Goal: Information Seeking & Learning: Understand process/instructions

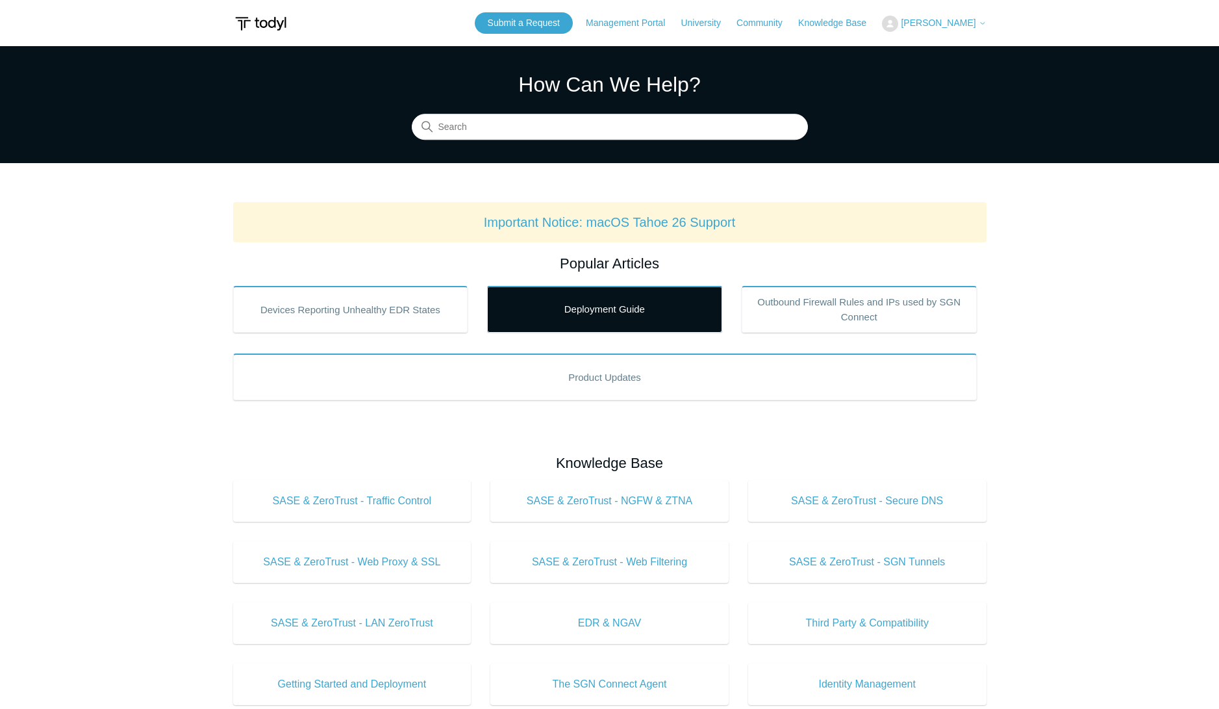
click at [619, 313] on link "Deployment Guide" at bounding box center [604, 309] width 235 height 47
click at [589, 313] on link "Deployment Guide" at bounding box center [604, 309] width 235 height 47
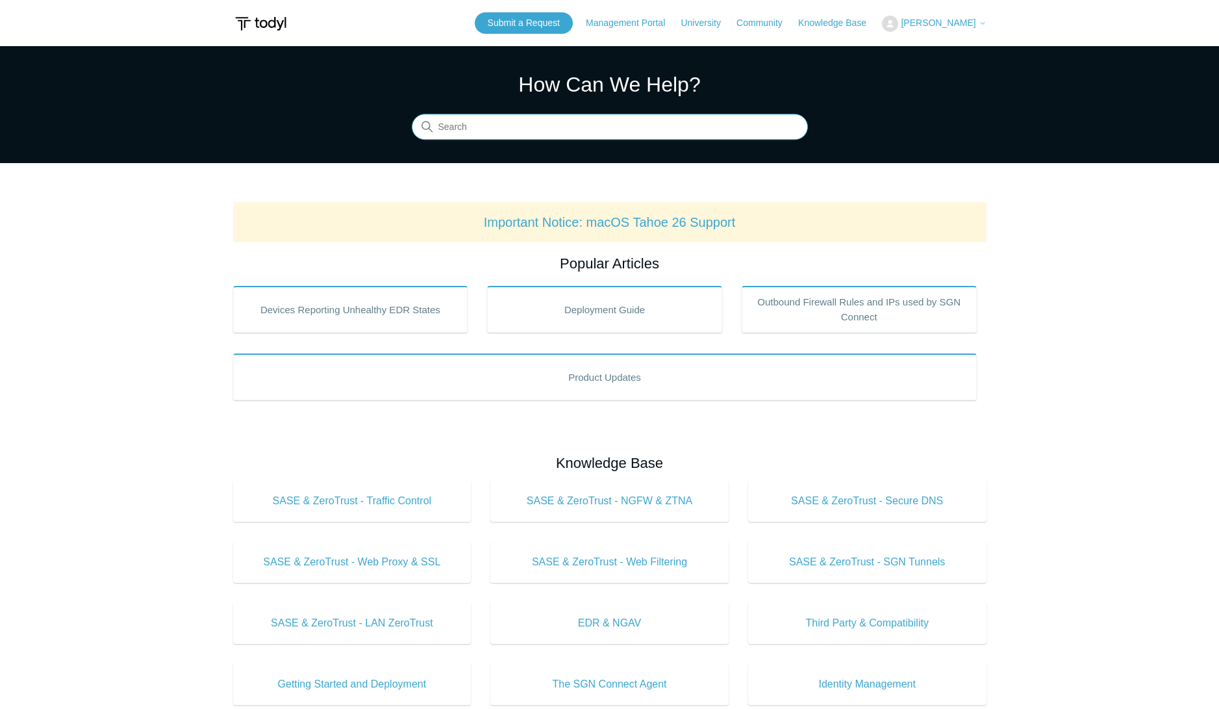
click at [555, 131] on input "Search" at bounding box center [610, 127] width 396 height 26
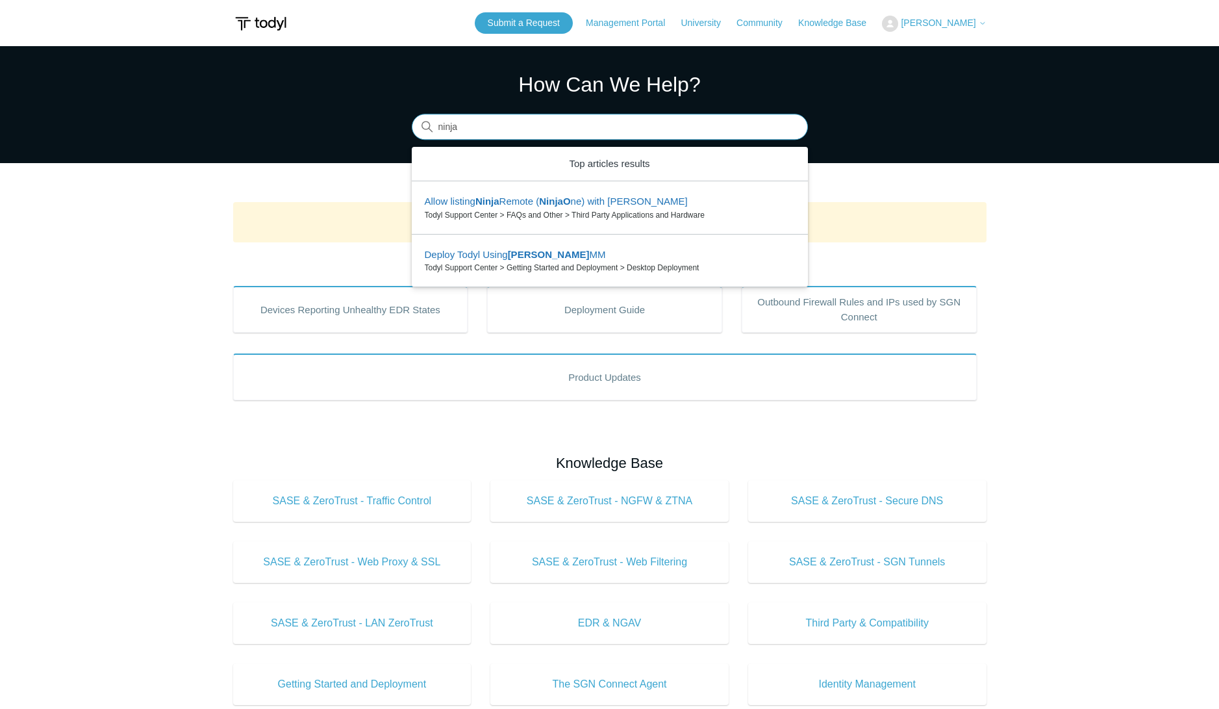
type input "ninja"
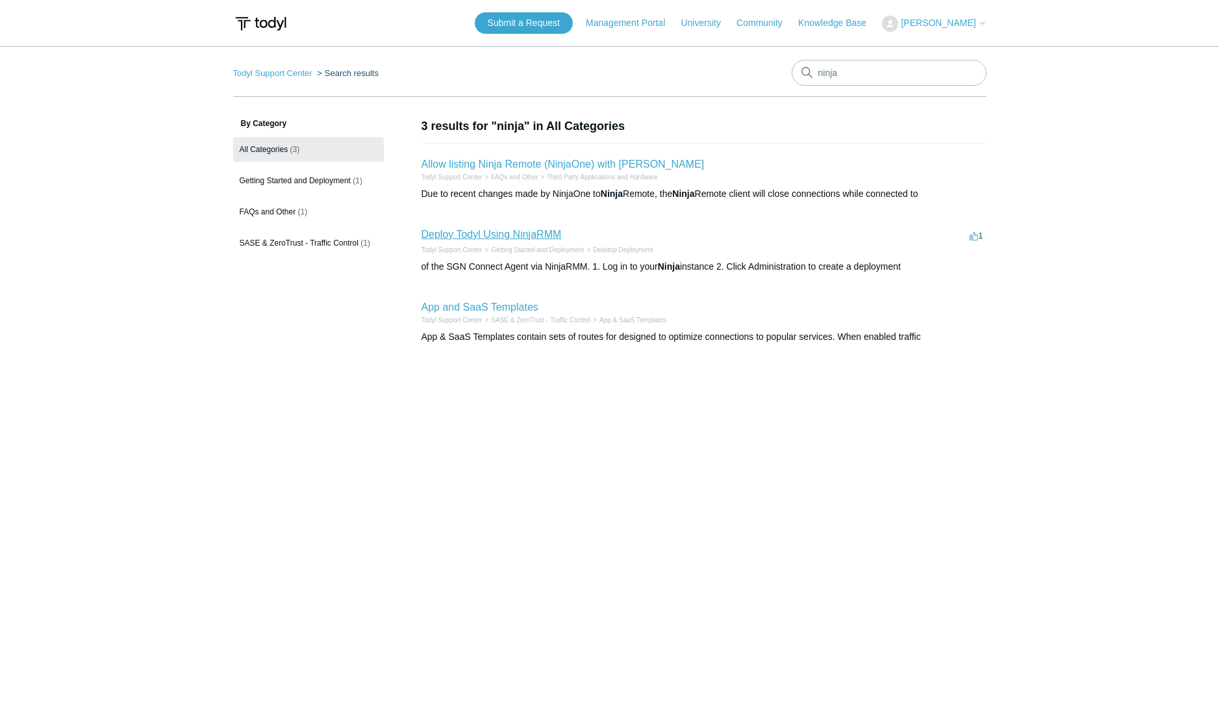
click at [540, 229] on link "Deploy Todyl Using NinjaRMM" at bounding box center [491, 234] width 140 height 11
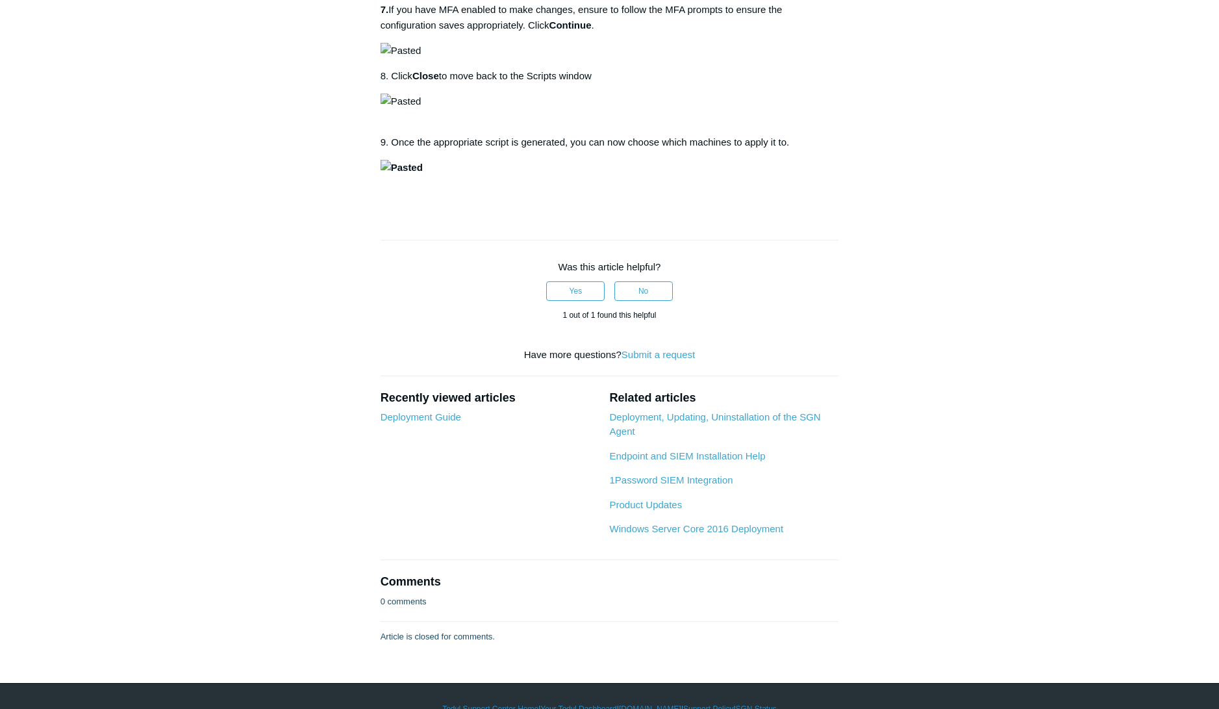
scroll to position [974, 0]
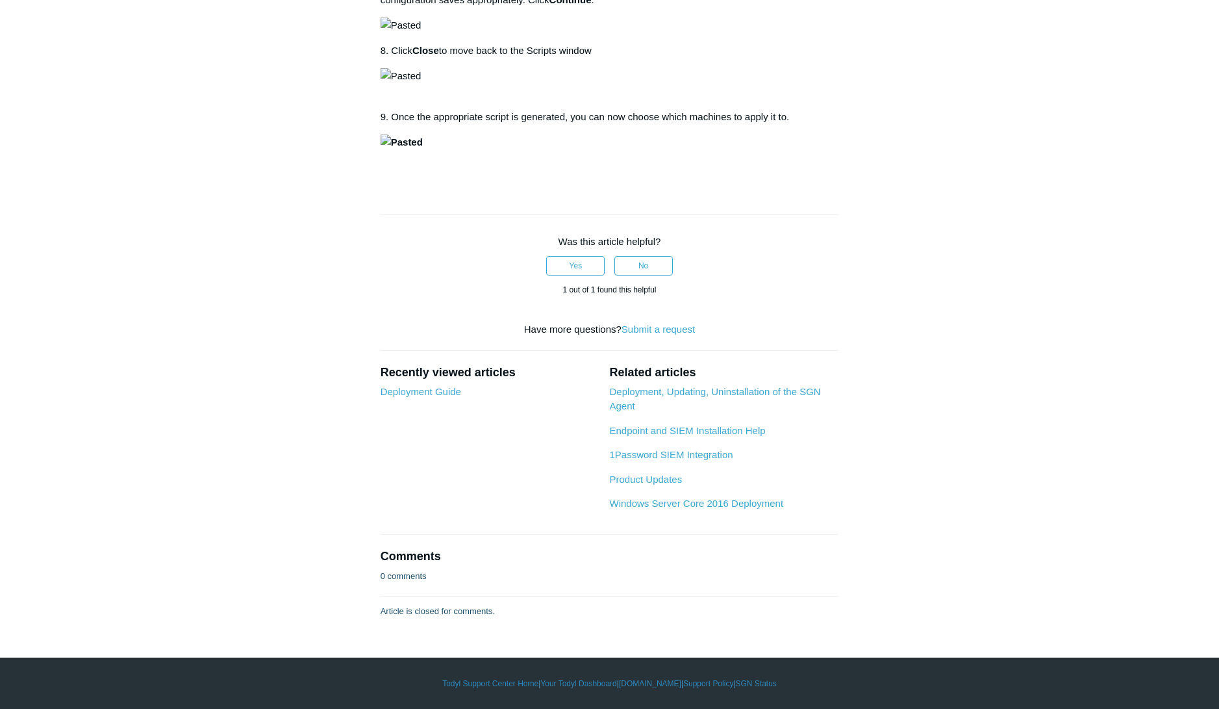
scroll to position [1234, 0]
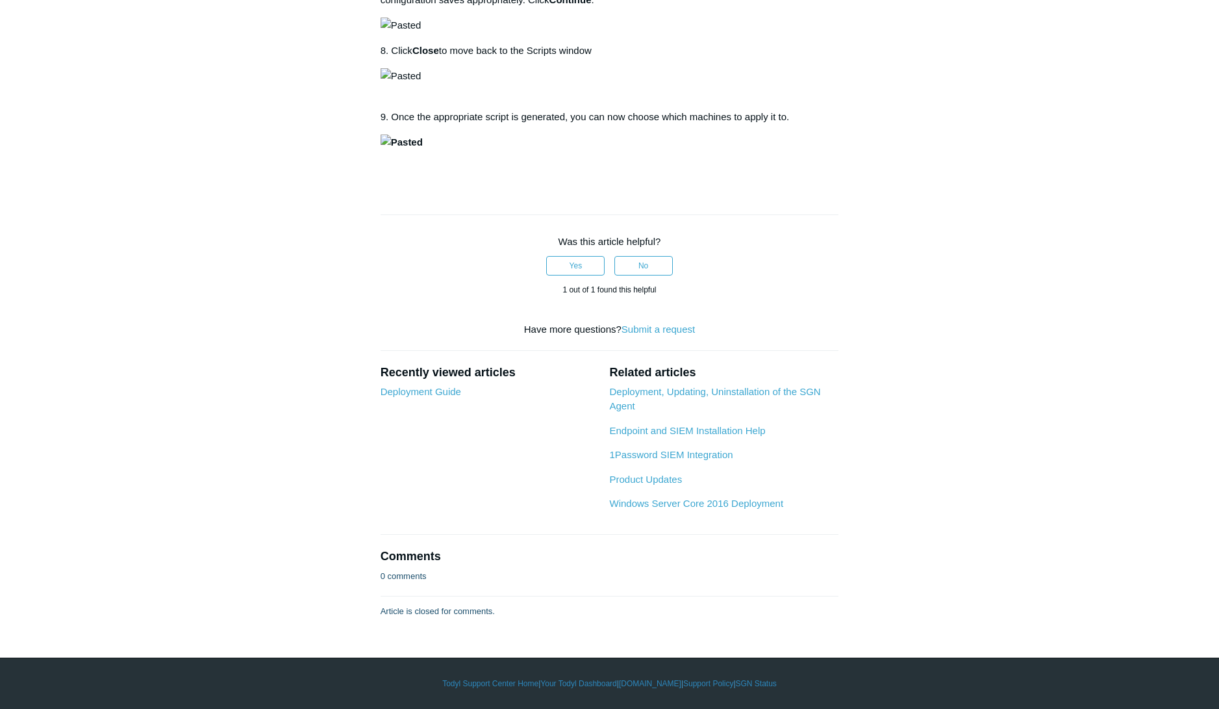
drag, startPoint x: 501, startPoint y: 276, endPoint x: 959, endPoint y: 252, distance: 459.1
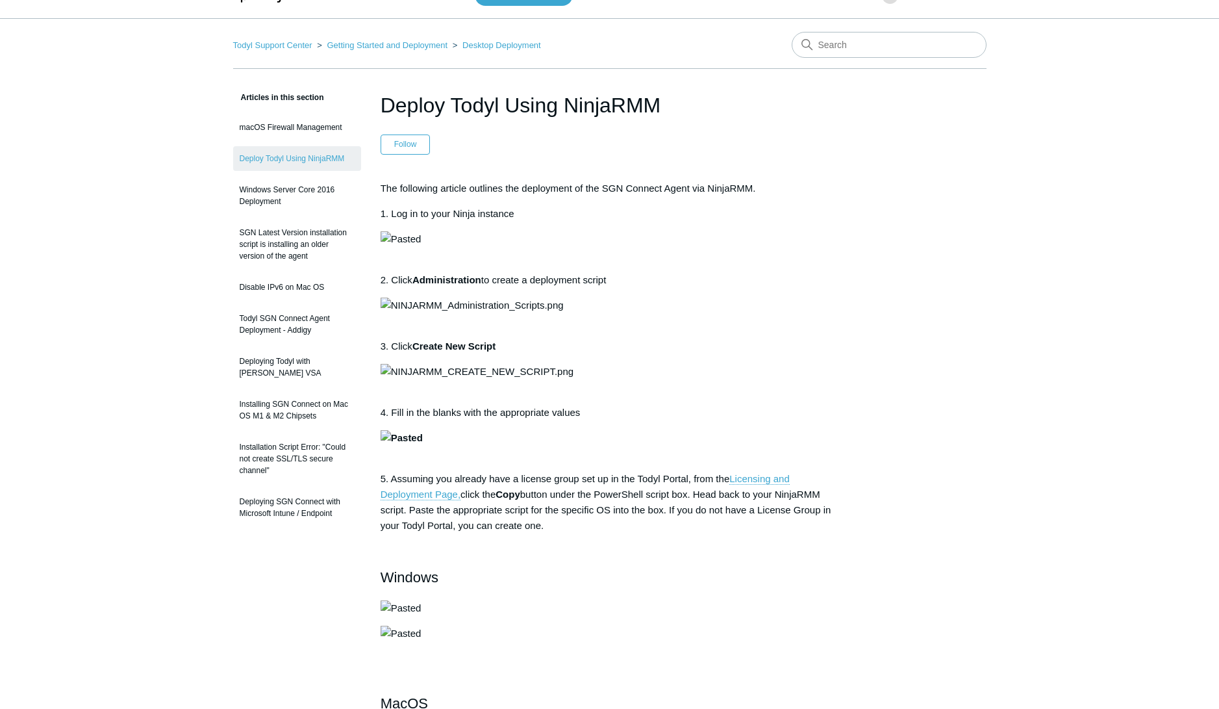
scroll to position [65, 0]
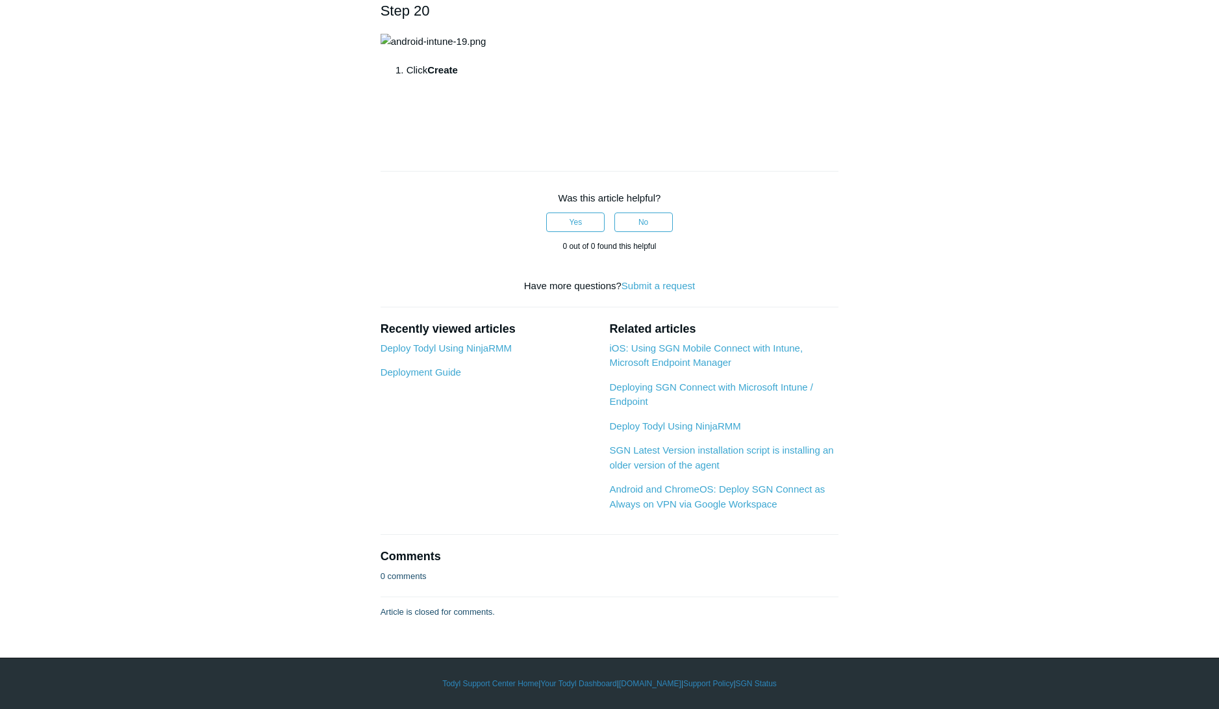
scroll to position [4611, 0]
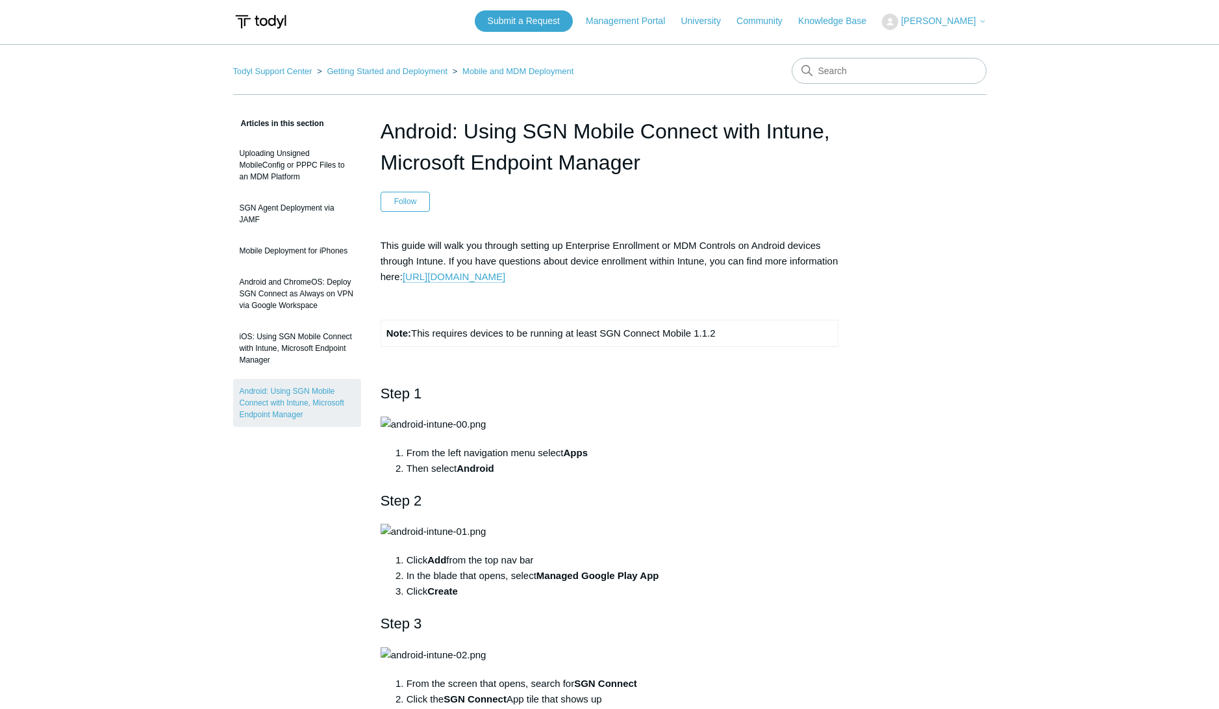
scroll to position [0, 0]
click at [516, 338] on td "Note: This requires devices to be running at least SGN Connect Mobile 1.1.2" at bounding box center [610, 334] width 458 height 27
click at [941, 69] on input "Search" at bounding box center [889, 73] width 195 height 26
type input "ninja"
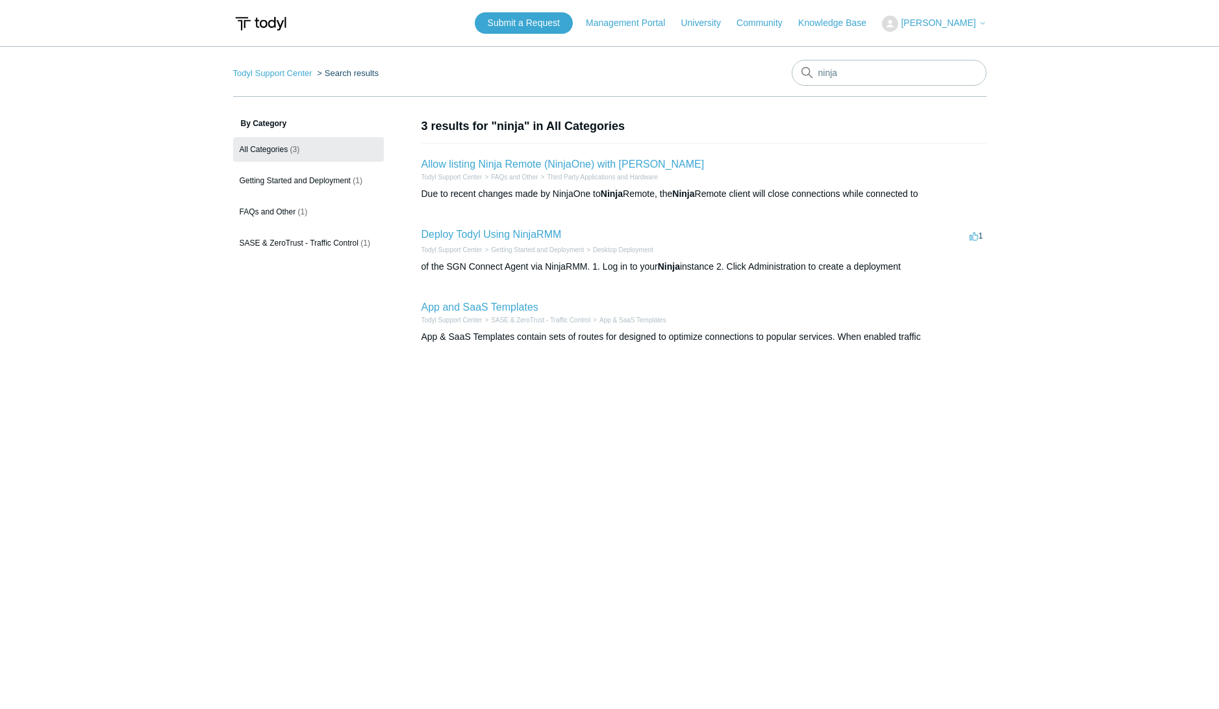
click at [690, 474] on main "Todyl Support Center Search results ninja By Category All Categories (3) Gettin…" at bounding box center [609, 365] width 1219 height 638
click at [854, 75] on input "ninja" at bounding box center [889, 73] width 195 height 26
type input "sgn mobile"
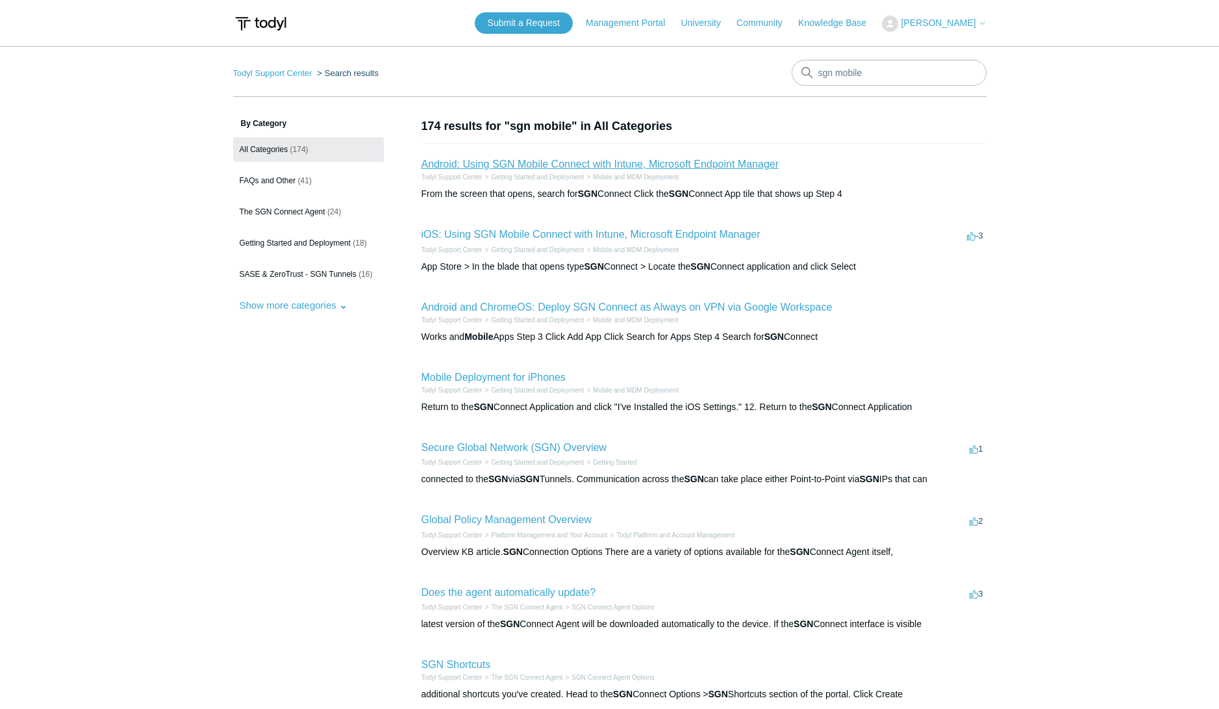
click at [552, 166] on link "Android: Using SGN Mobile Connect with Intune, Microsoft Endpoint Manager" at bounding box center [600, 163] width 358 height 11
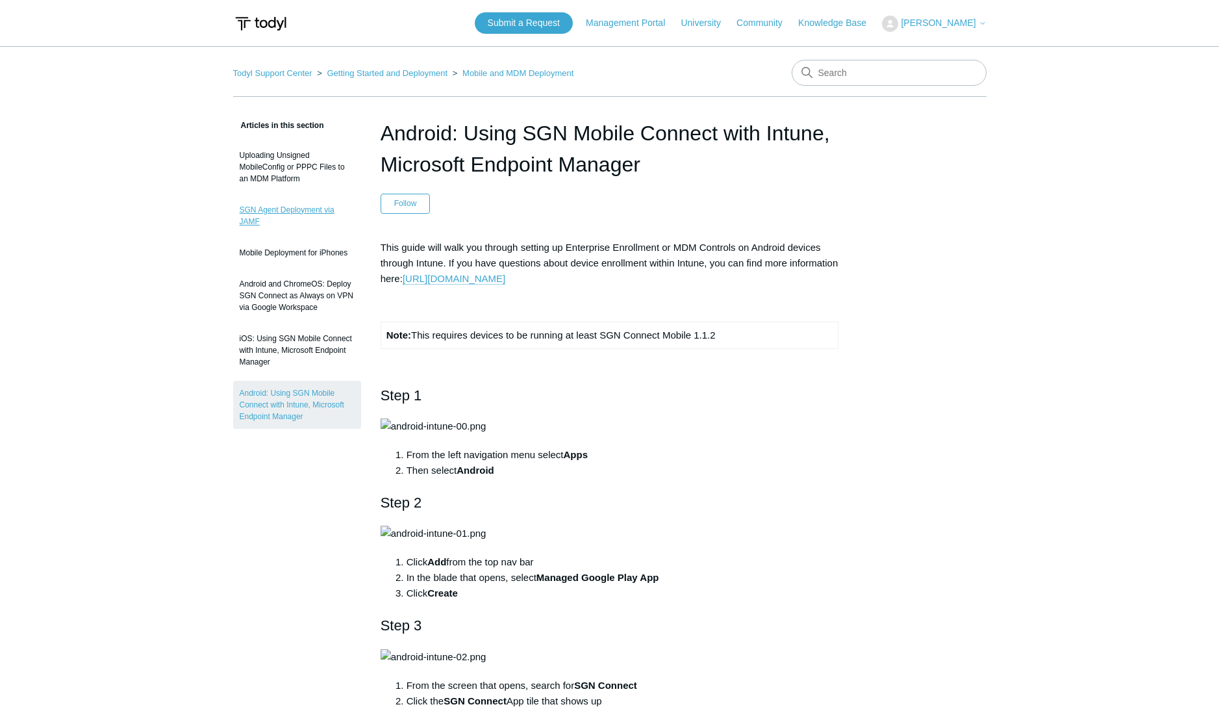
click at [290, 215] on link "SGN Agent Deployment via JAMF" at bounding box center [297, 215] width 128 height 36
click at [884, 73] on input "Search" at bounding box center [889, 73] width 195 height 26
type input "sgn mobile"
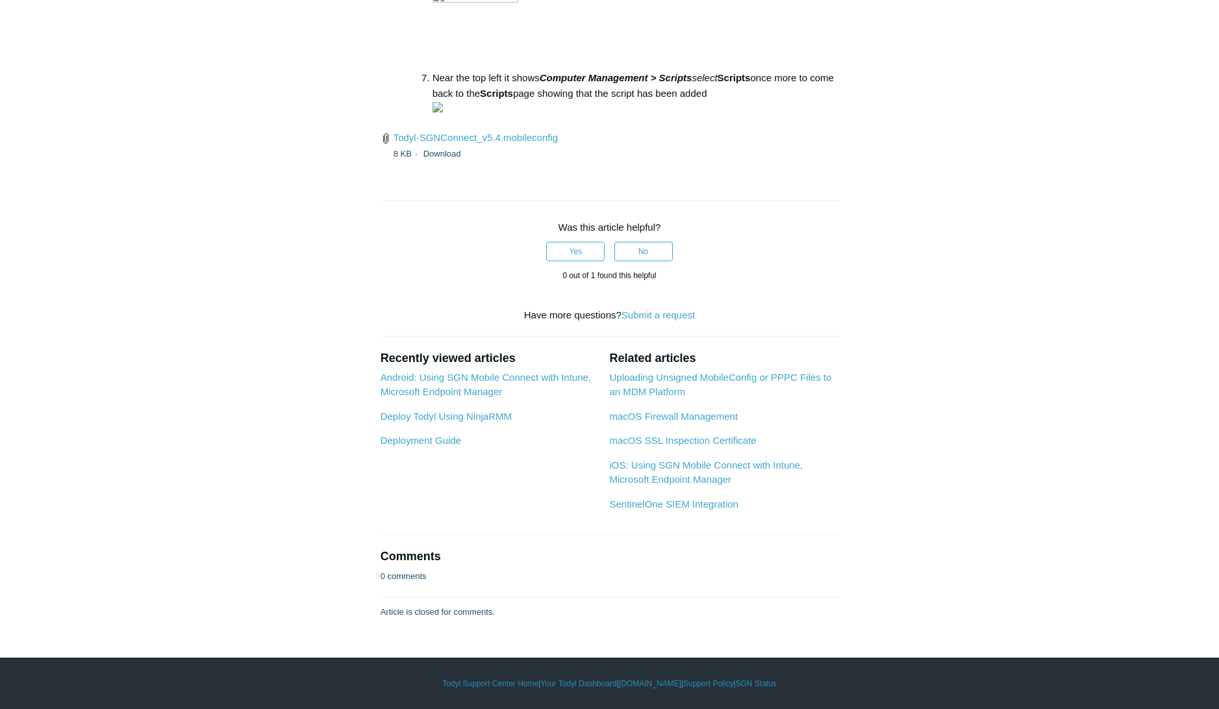
scroll to position [4004, 0]
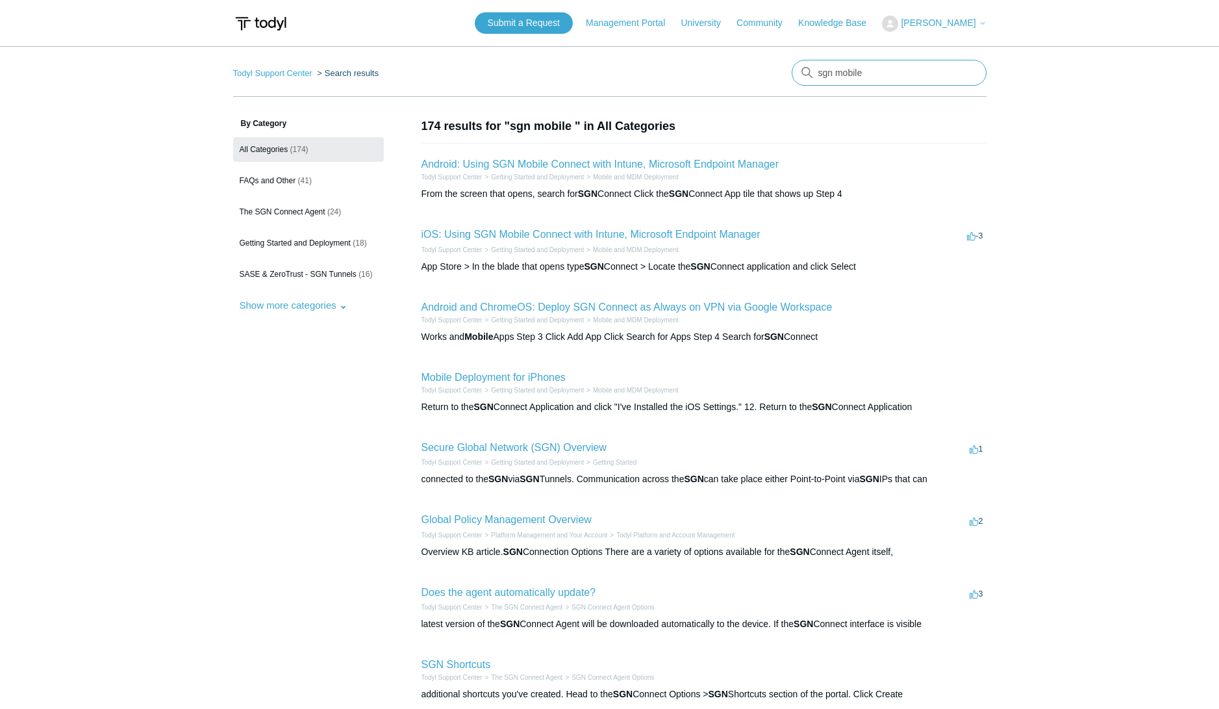
click at [901, 81] on input "sgn mobile" at bounding box center [889, 73] width 195 height 26
type input "sgn mobile addigy"
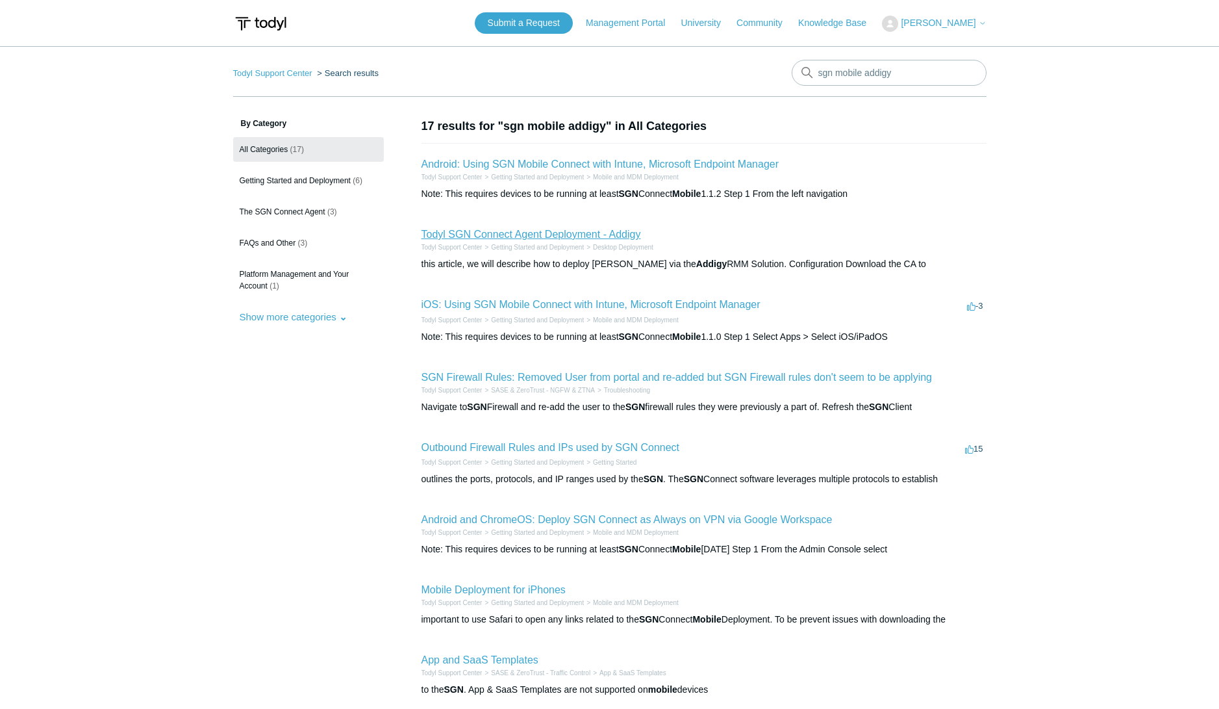
click at [571, 238] on link "Todyl SGN Connect Agent Deployment - Addigy" at bounding box center [531, 234] width 220 height 11
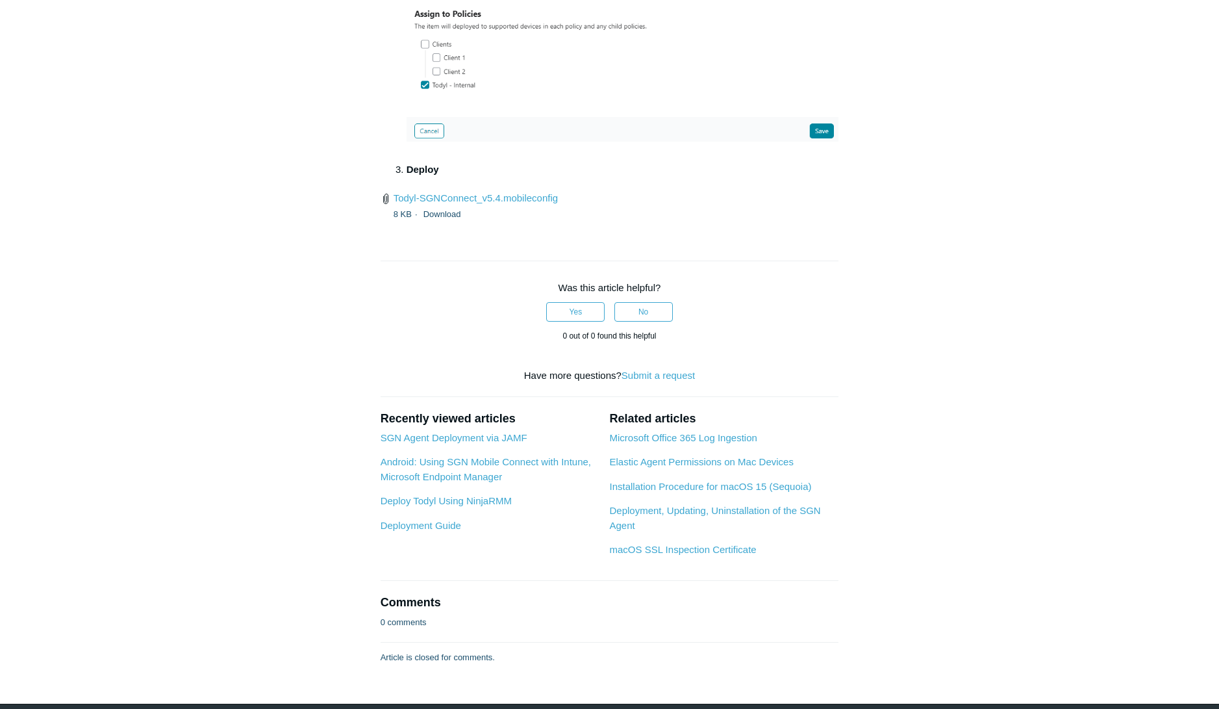
scroll to position [1890, 0]
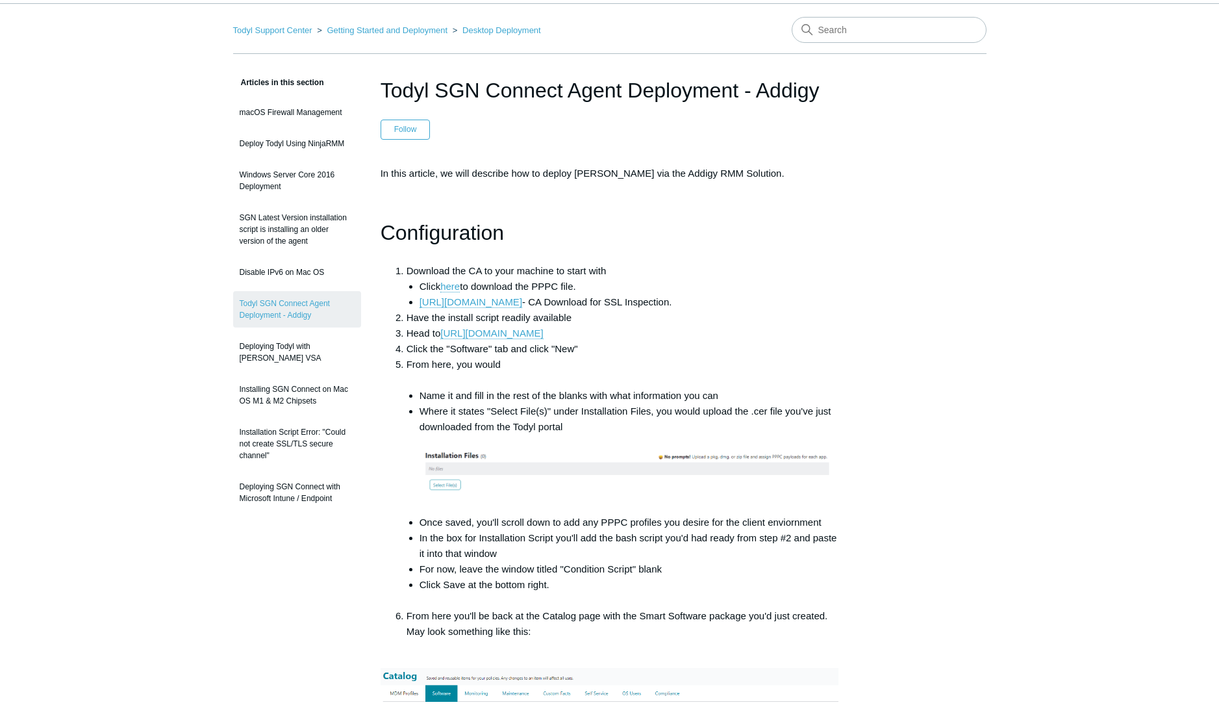
scroll to position [0, 0]
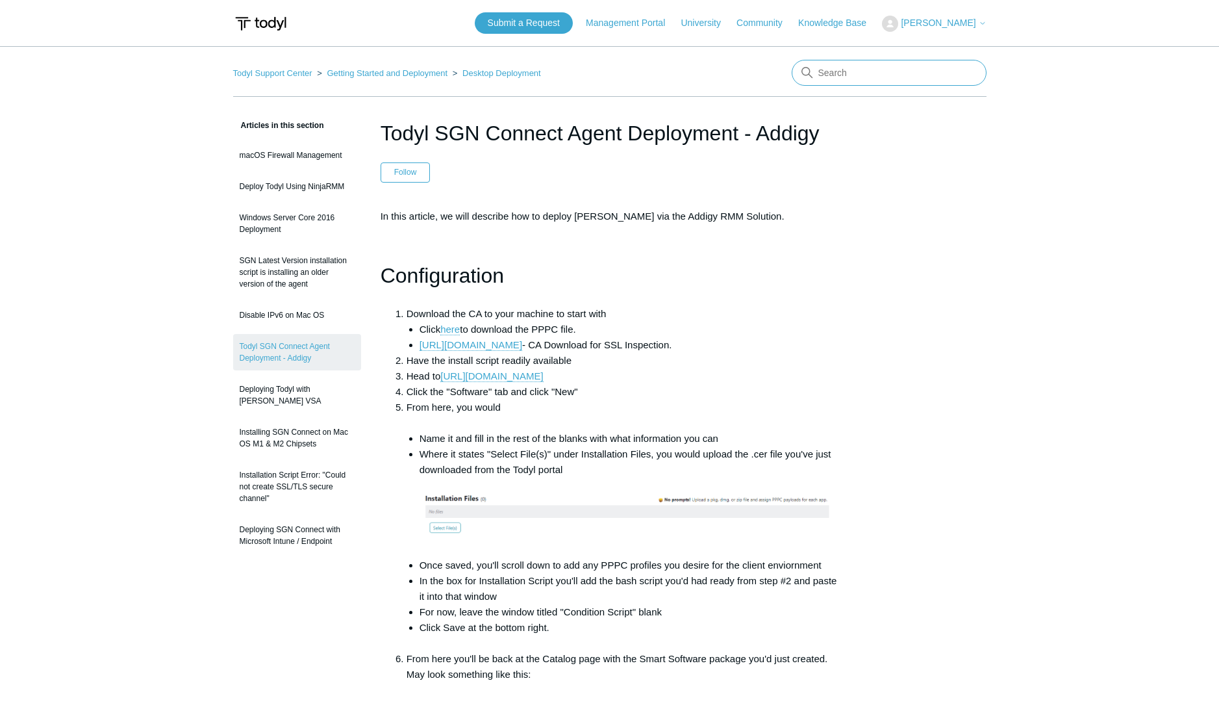
click at [870, 75] on input "Search" at bounding box center [889, 73] width 195 height 26
type input "sgn mobile android"
click at [457, 331] on link "here" at bounding box center [449, 329] width 19 height 12
click at [303, 542] on link "Deploying SGN Connect with Microsoft Intune / Endpoint" at bounding box center [297, 535] width 128 height 36
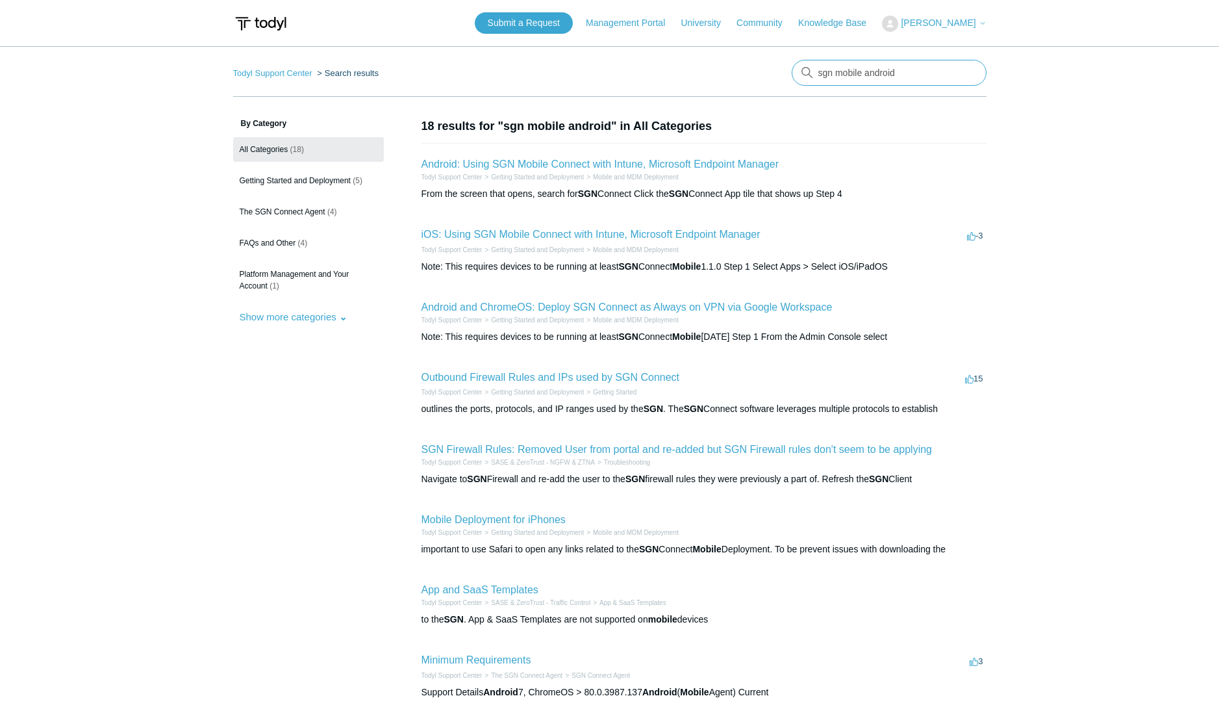
click at [877, 77] on input "sgn mobile android" at bounding box center [889, 73] width 195 height 26
type input "sgn mobile mdm"
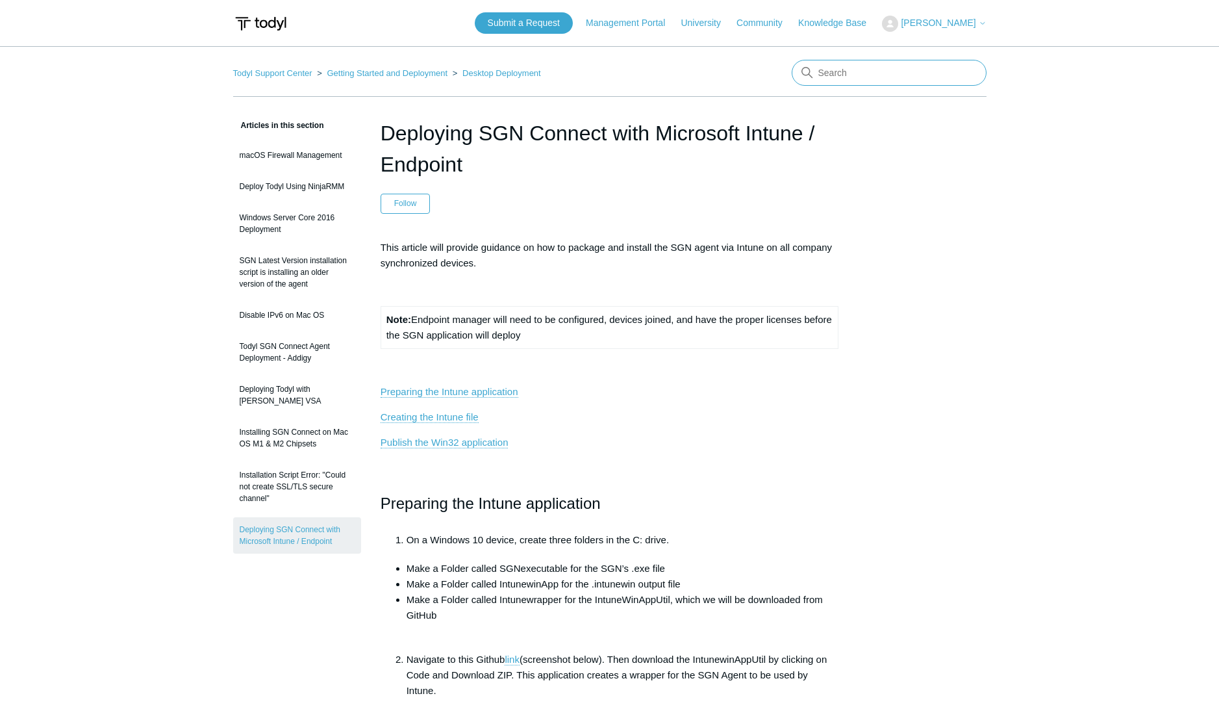
click at [846, 74] on input "Search" at bounding box center [889, 73] width 195 height 26
type input "sgn android"
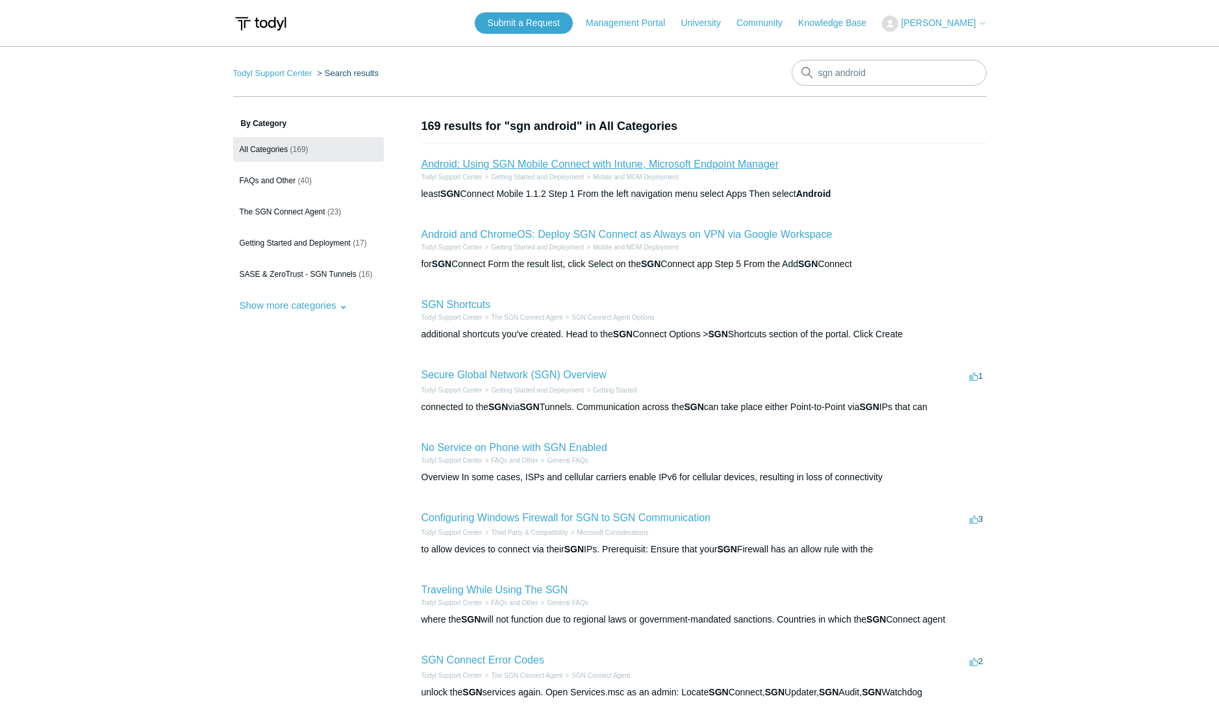
click at [546, 168] on link "Android: Using SGN Mobile Connect with Intune, Microsoft Endpoint Manager" at bounding box center [600, 163] width 358 height 11
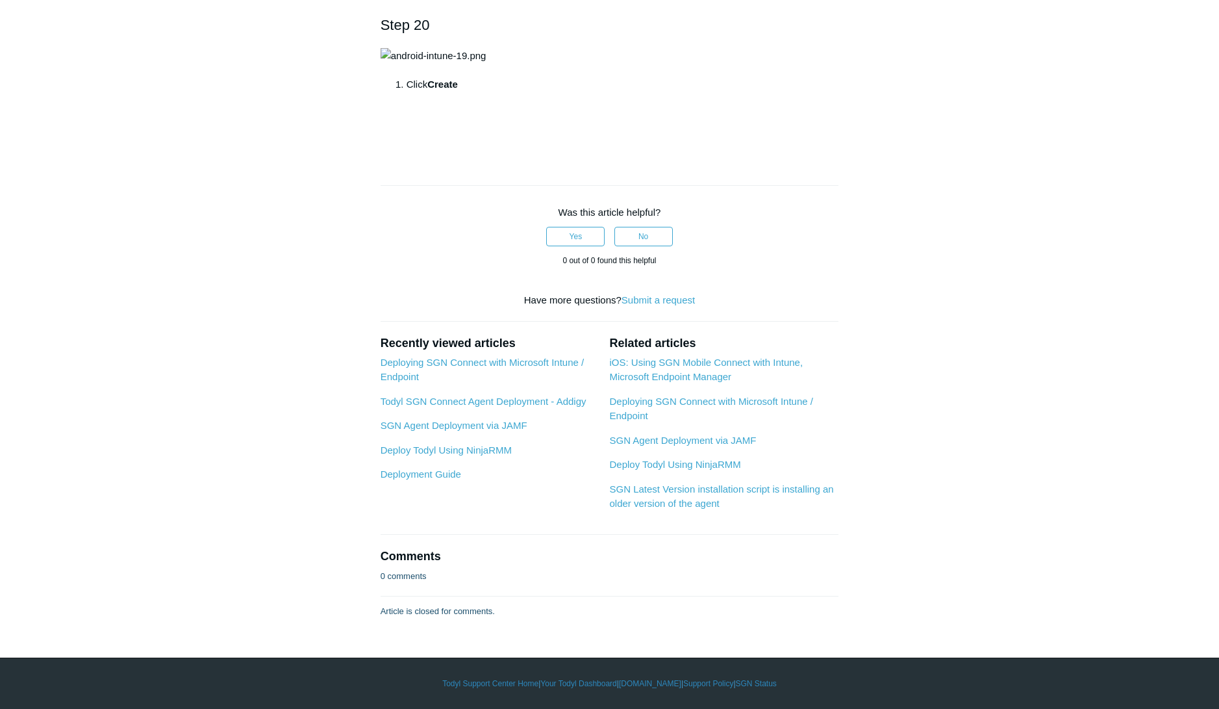
scroll to position [3507, 0]
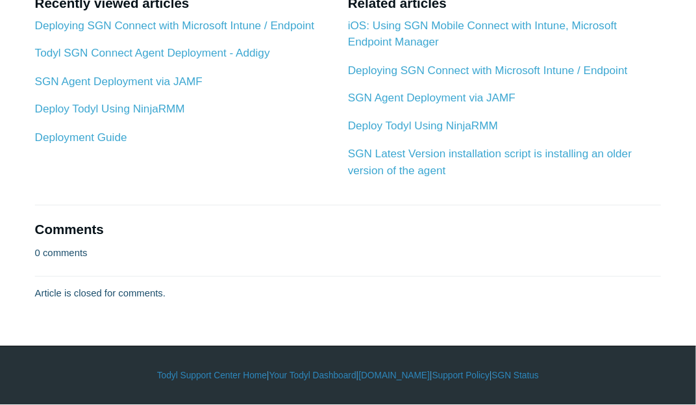
scroll to position [4026, 0]
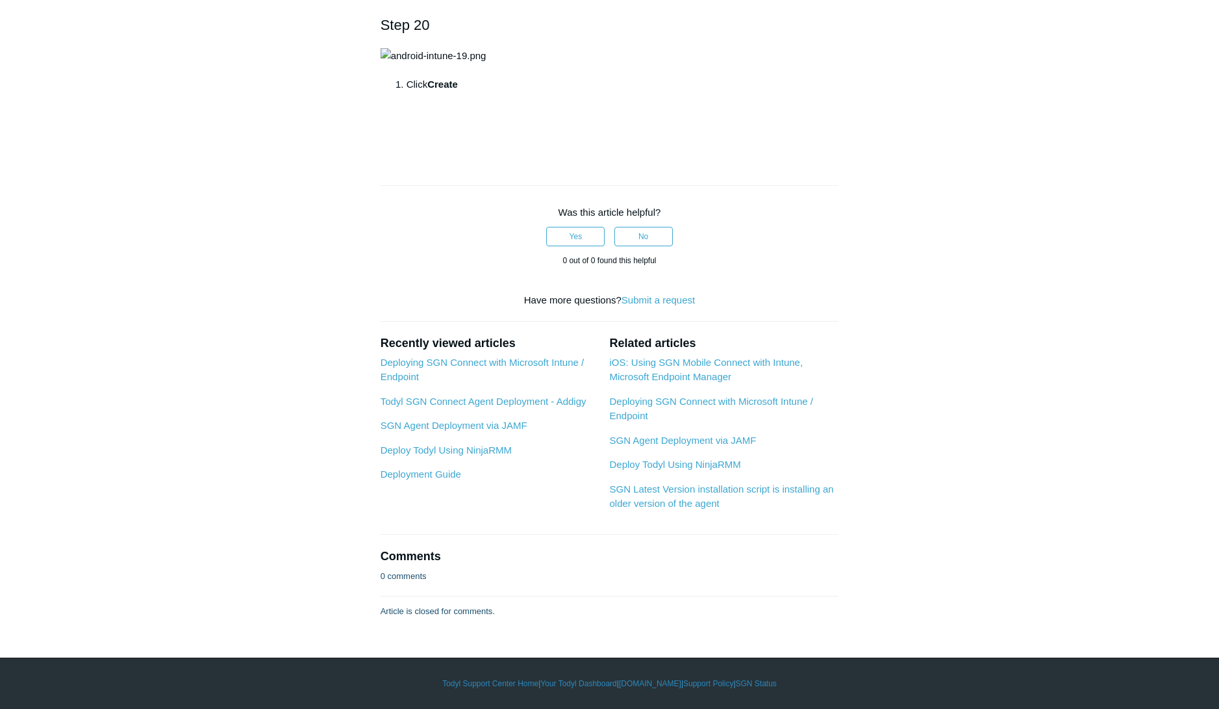
scroll to position [3414, 0]
